Goal: Transaction & Acquisition: Purchase product/service

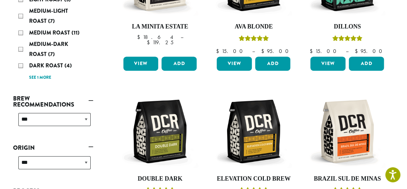
scroll to position [176, 0]
click at [21, 66] on div "Dark Roast (4)" at bounding box center [54, 66] width 72 height 10
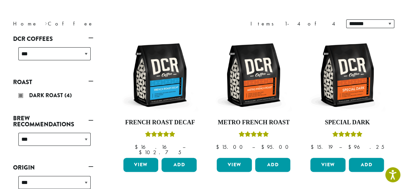
scroll to position [67, 0]
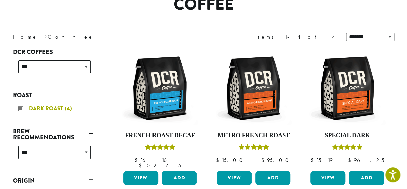
click at [24, 108] on div "Dark Roast (4)" at bounding box center [54, 108] width 72 height 10
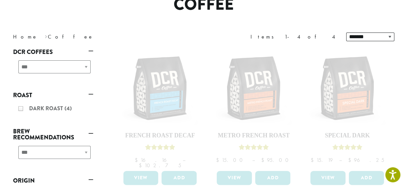
click at [29, 96] on link "Roast" at bounding box center [53, 94] width 80 height 11
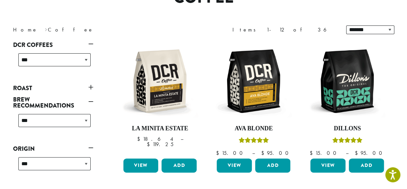
scroll to position [88, 0]
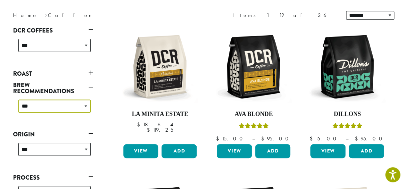
click at [87, 104] on select "**********" at bounding box center [54, 105] width 72 height 13
click at [89, 109] on select "**********" at bounding box center [54, 105] width 72 height 13
click at [91, 72] on link "Roast" at bounding box center [53, 73] width 80 height 11
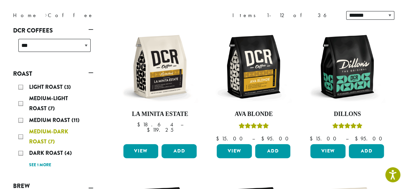
click at [21, 140] on div "Medium-Dark Roast (7)" at bounding box center [54, 137] width 72 height 20
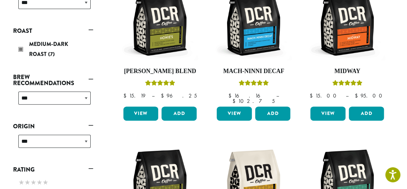
scroll to position [128, 0]
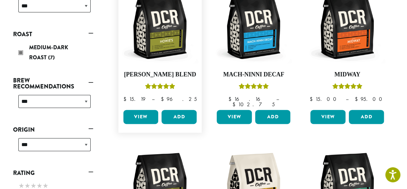
click at [140, 112] on link "View" at bounding box center [141, 117] width 35 height 14
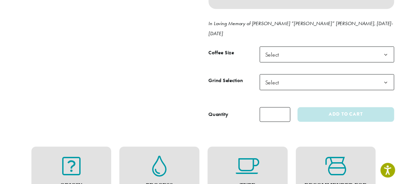
scroll to position [313, 0]
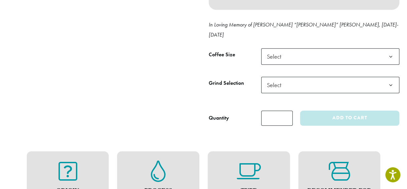
click at [392, 49] on b at bounding box center [391, 57] width 16 height 16
click at [390, 77] on b at bounding box center [391, 85] width 16 height 16
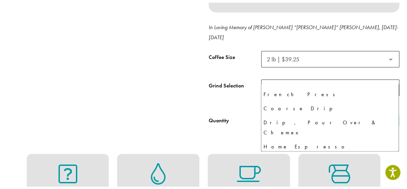
scroll to position [39, 0]
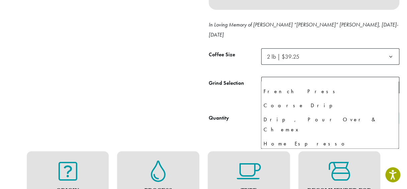
select select "**********"
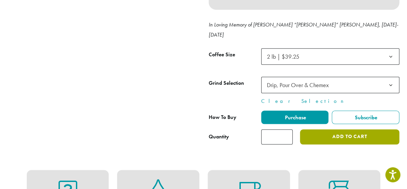
click at [364, 129] on button "Add to cart" at bounding box center [349, 136] width 99 height 15
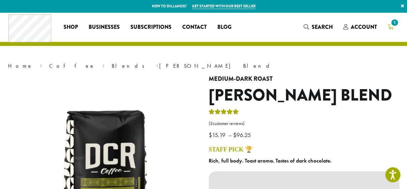
click at [395, 25] on span "1" at bounding box center [394, 22] width 9 height 9
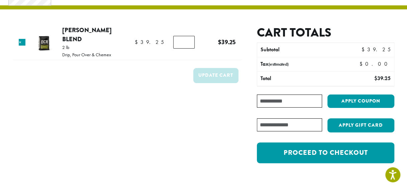
scroll to position [36, 0]
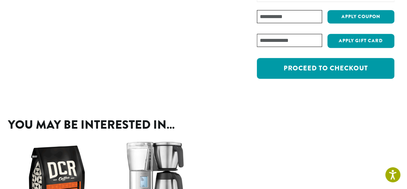
scroll to position [158, 0]
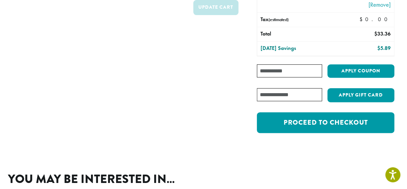
scroll to position [107, 0]
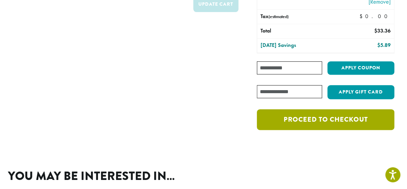
click at [341, 120] on link "Proceed to checkout" at bounding box center [325, 119] width 137 height 21
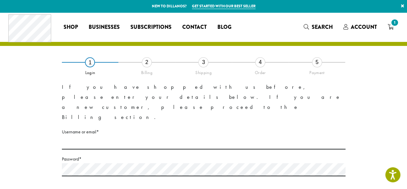
scroll to position [31, 0]
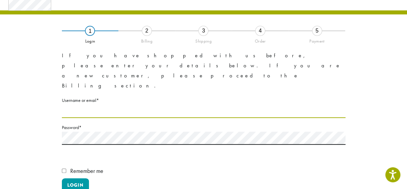
type input "**********"
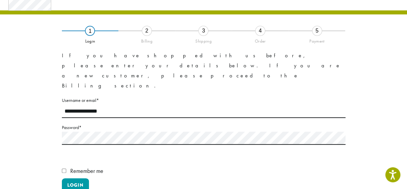
scroll to position [0, 0]
click at [77, 178] on button "Login" at bounding box center [75, 185] width 27 height 14
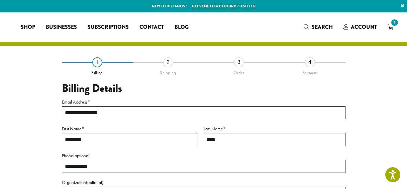
select select "**"
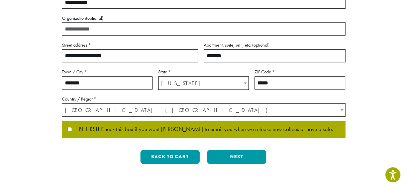
scroll to position [164, 0]
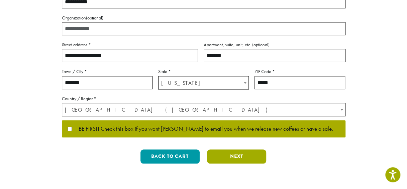
click at [241, 156] on button "Next" at bounding box center [236, 156] width 59 height 14
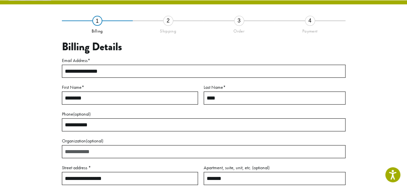
scroll to position [38, 0]
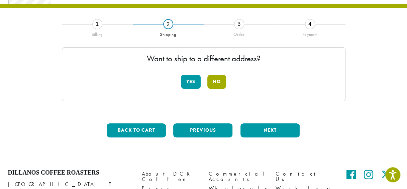
click at [222, 84] on button "No" at bounding box center [217, 82] width 19 height 14
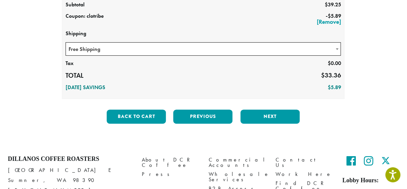
scroll to position [135, 0]
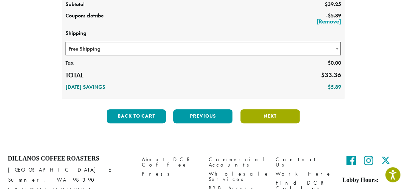
click at [278, 119] on button "Next" at bounding box center [270, 116] width 59 height 14
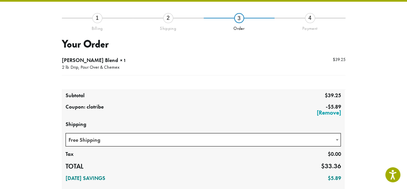
scroll to position [38, 0]
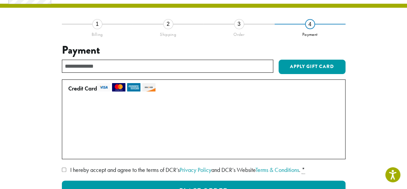
click at [71, 150] on label "Use a new card" at bounding box center [202, 149] width 268 height 11
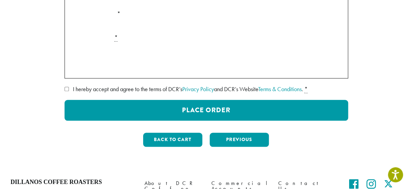
scroll to position [222, 0]
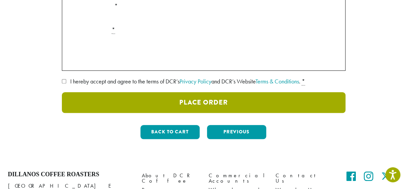
click at [228, 105] on button "Place Order" at bounding box center [204, 102] width 284 height 21
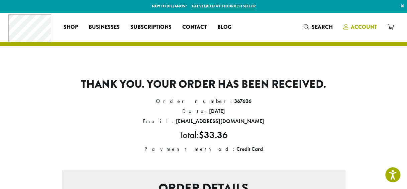
click at [362, 28] on span "Account" at bounding box center [364, 27] width 26 height 8
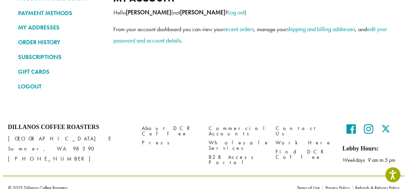
scroll to position [57, 0]
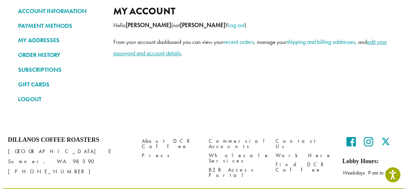
click at [184, 56] on link "edit your password and account details" at bounding box center [250, 47] width 274 height 19
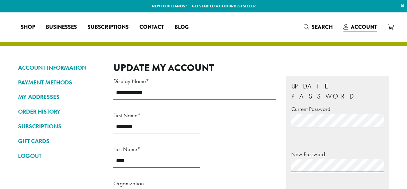
click at [65, 81] on link "PAYMENT METHODS" at bounding box center [60, 82] width 85 height 11
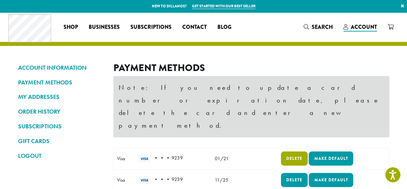
click at [287, 151] on link "Delete" at bounding box center [294, 158] width 27 height 14
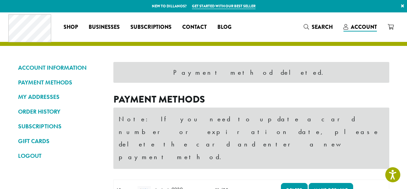
scroll to position [40, 0]
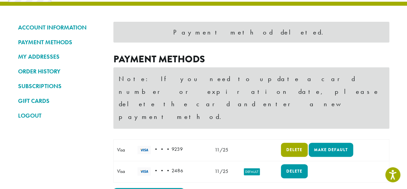
click at [288, 143] on link "Delete" at bounding box center [294, 150] width 27 height 14
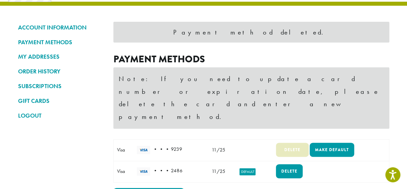
scroll to position [0, 0]
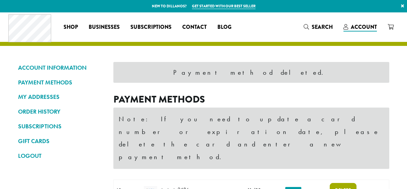
click at [339, 183] on link "Delete" at bounding box center [343, 190] width 27 height 14
